Goal: Task Accomplishment & Management: Use online tool/utility

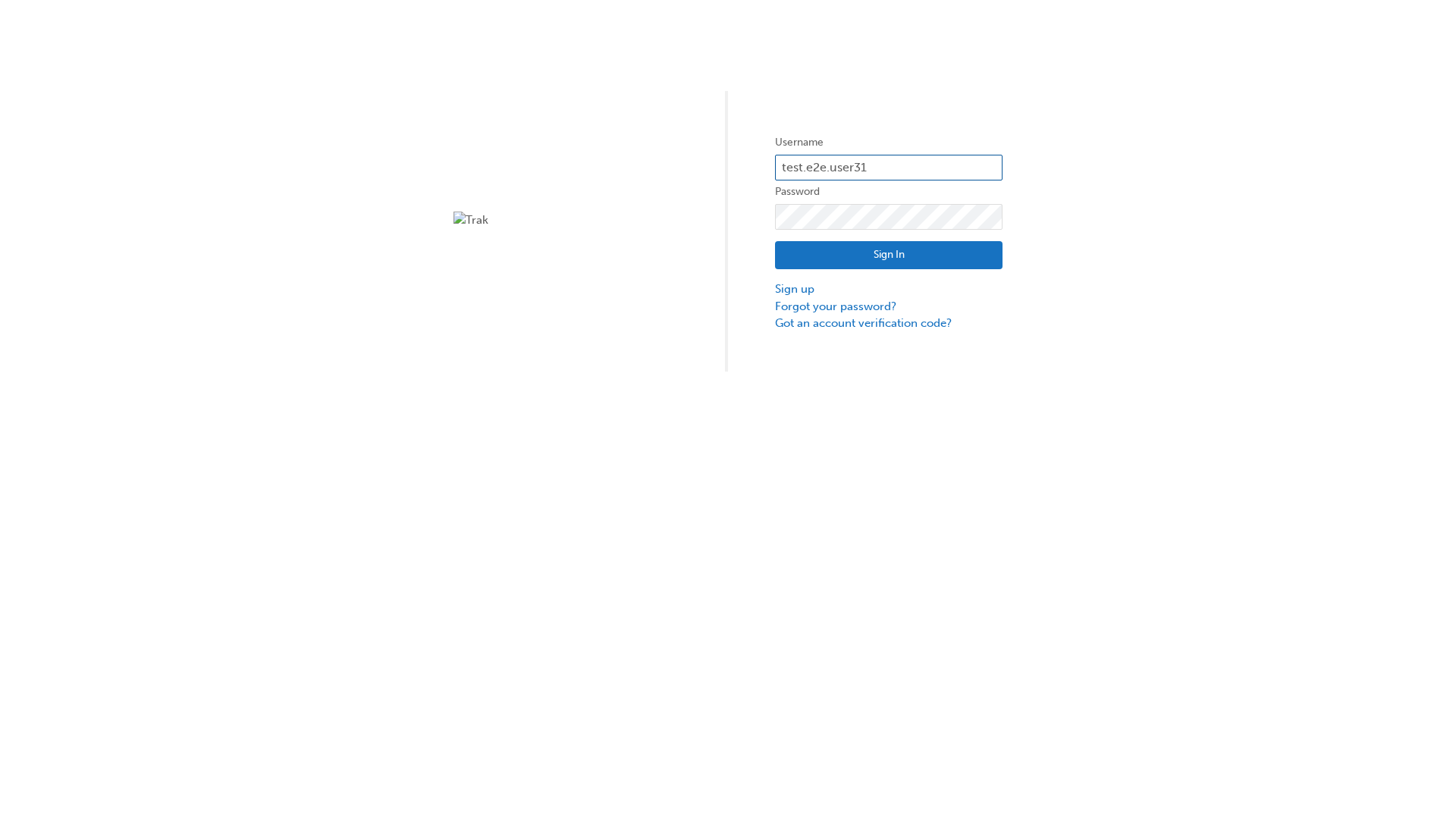
type input "test.e2e.user31"
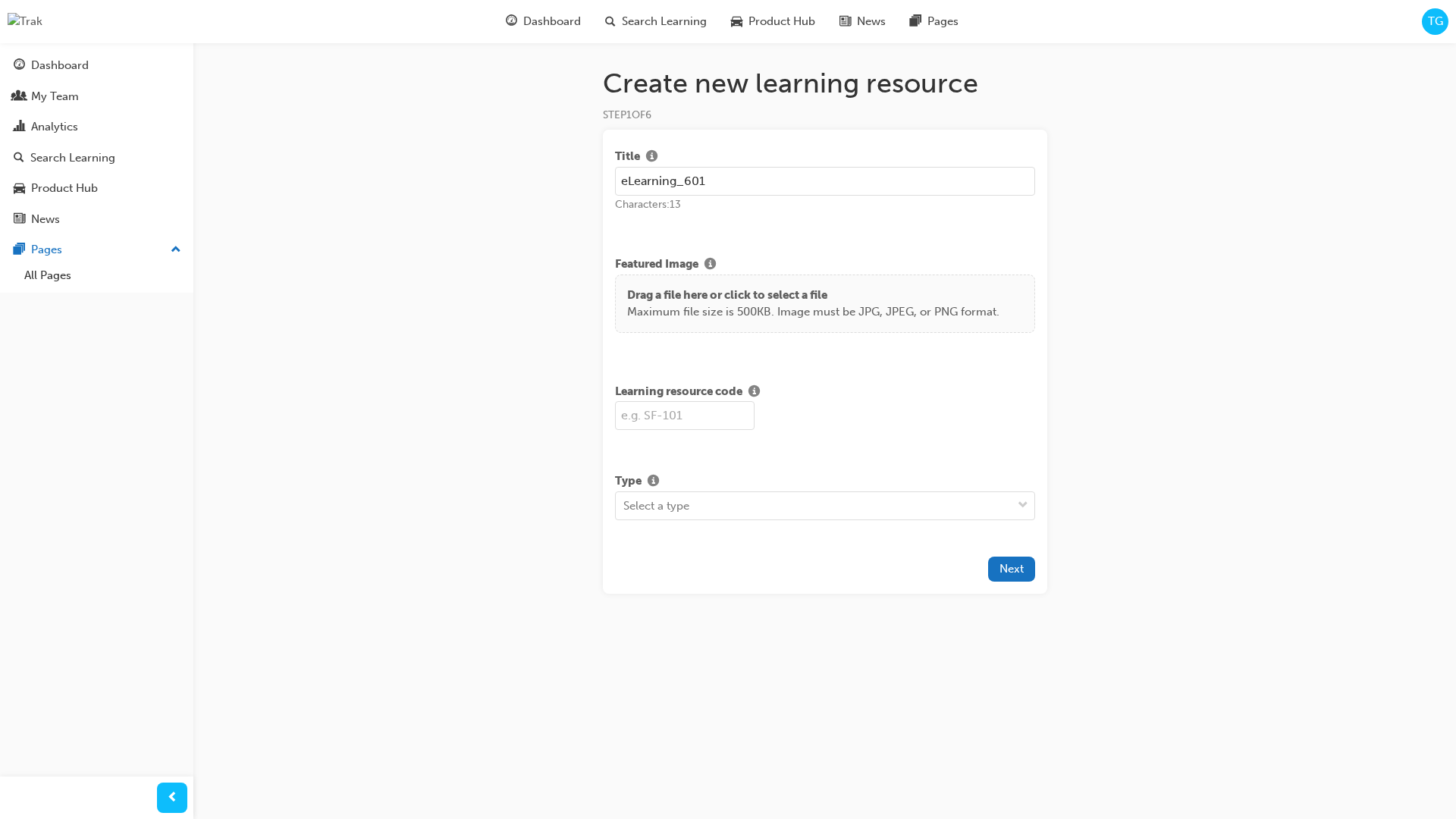
type input "eLearning_601"
type input "SF601"
